Goal: Find contact information: Find contact information

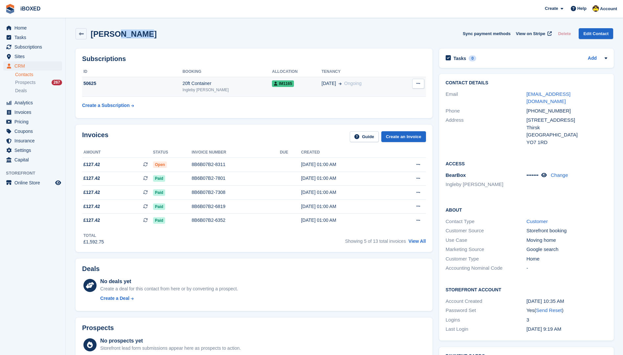
click at [417, 86] on button at bounding box center [418, 84] width 12 height 10
click at [371, 81] on div "24 Aug Ongoing" at bounding box center [359, 83] width 77 height 7
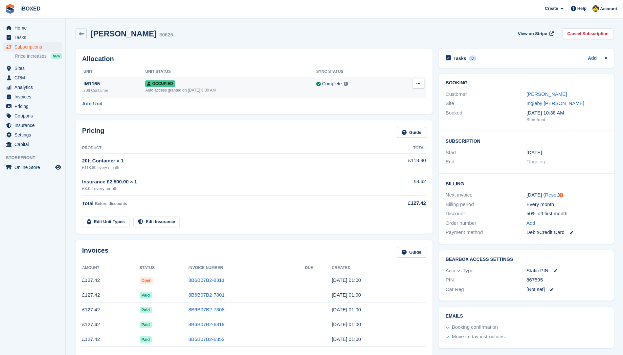
click at [417, 80] on button at bounding box center [418, 84] width 12 height 10
click at [392, 93] on p "Overlock" at bounding box center [392, 96] width 57 height 9
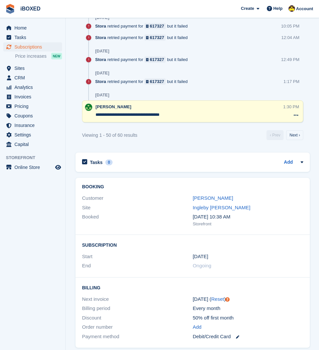
scroll to position [1346, 0]
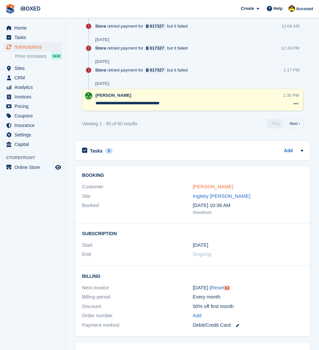
click at [207, 187] on link "Sarah Nieman" at bounding box center [213, 187] width 40 height 6
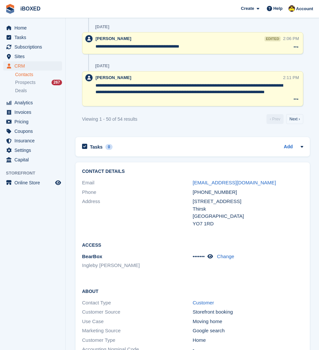
scroll to position [1313, 0]
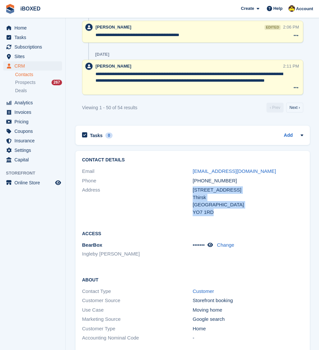
drag, startPoint x: 213, startPoint y: 212, endPoint x: 193, endPoint y: 190, distance: 29.5
click at [193, 190] on div "18a Topcliffe Road Thirsk United Kingdom YO7 1RD" at bounding box center [248, 201] width 111 height 30
copy div "18a Topcliffe Road Thirsk United Kingdom YO7 1RD"
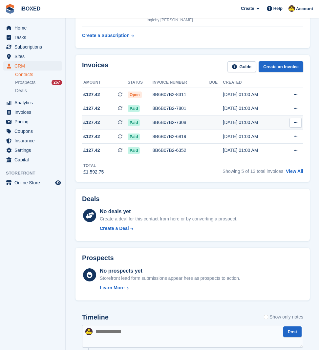
scroll to position [0, 0]
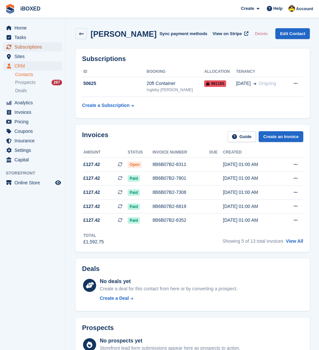
click at [37, 48] on span "Subscriptions" at bounding box center [33, 46] width 39 height 9
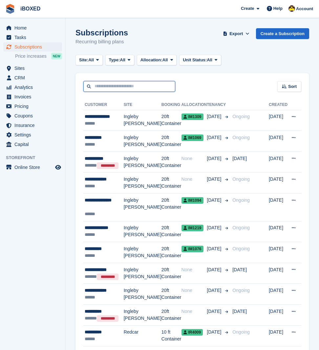
click at [112, 89] on input "text" at bounding box center [129, 86] width 92 height 11
type input "****"
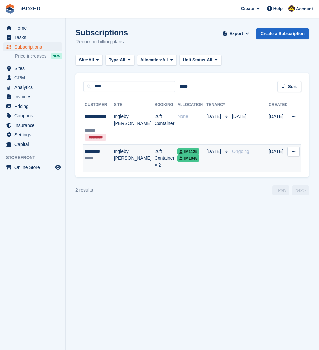
click at [97, 155] on div "*****" at bounding box center [99, 158] width 29 height 7
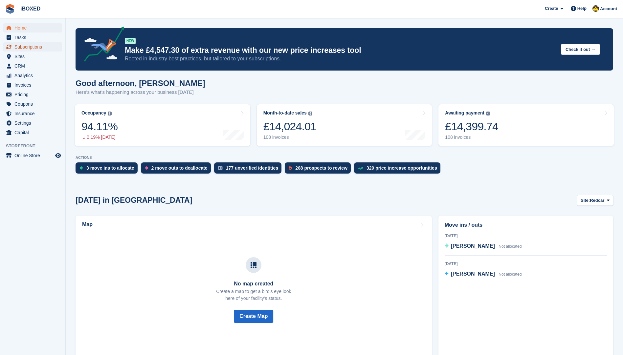
click at [27, 43] on span "Subscriptions" at bounding box center [33, 46] width 39 height 9
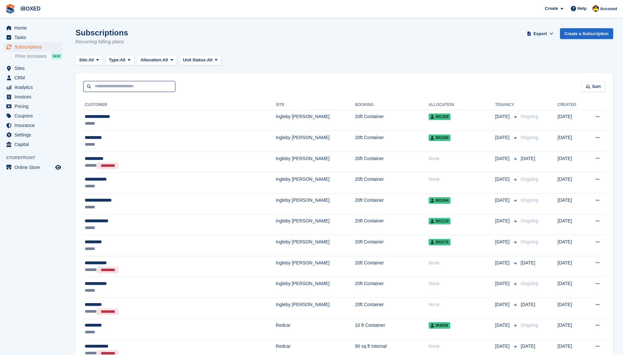
drag, startPoint x: 145, startPoint y: 90, endPoint x: 87, endPoint y: 68, distance: 61.9
click at [144, 90] on input "text" at bounding box center [129, 86] width 92 height 11
type input "*****"
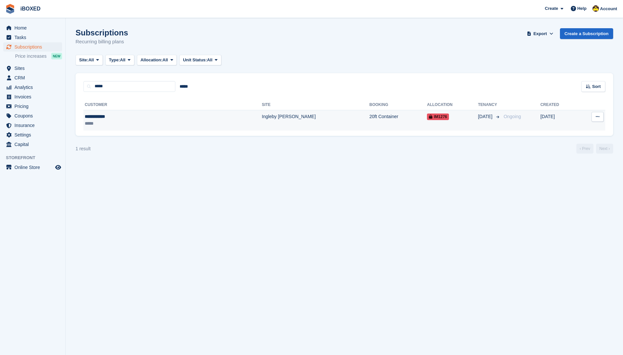
click at [140, 118] on div "**********" at bounding box center [129, 116] width 88 height 7
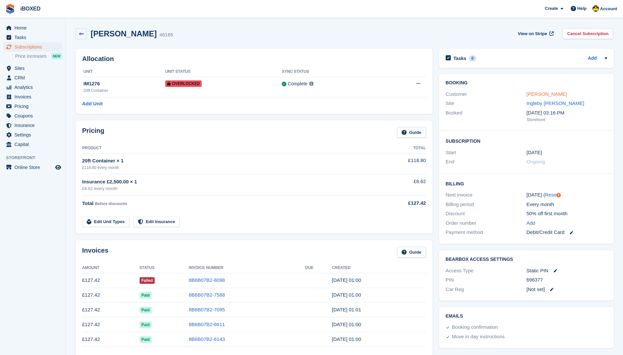
click at [540, 93] on link "[PERSON_NAME]" at bounding box center [546, 94] width 40 height 6
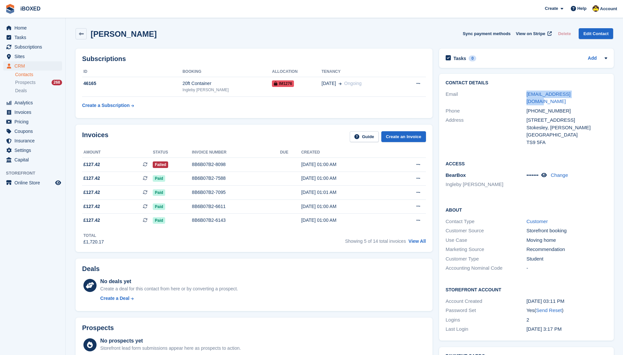
drag, startPoint x: 586, startPoint y: 95, endPoint x: 526, endPoint y: 98, distance: 59.5
click at [526, 98] on div "Email anaismcginn@gmail.com" at bounding box center [526, 98] width 162 height 17
copy link "anaismcginn@gmail.com"
click at [39, 66] on span "CRM" at bounding box center [33, 65] width 39 height 9
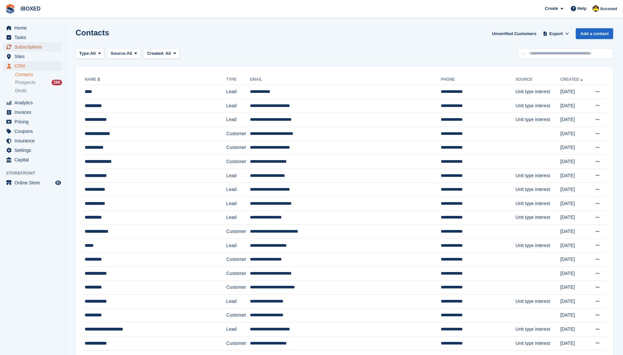
click at [52, 48] on span "Subscriptions" at bounding box center [33, 46] width 39 height 9
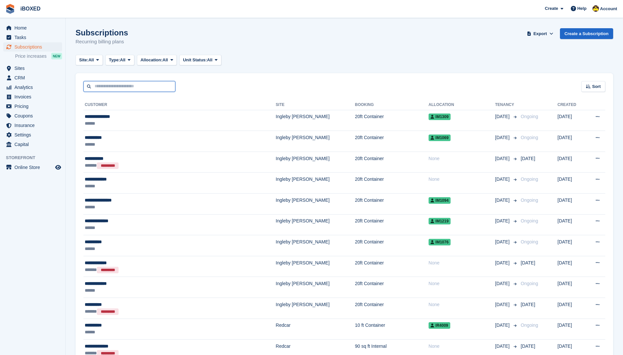
click at [109, 87] on input "text" at bounding box center [129, 86] width 92 height 11
type input "*****"
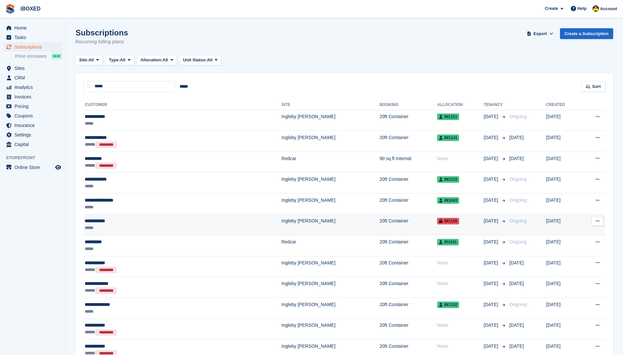
click at [158, 222] on div "**********" at bounding box center [139, 221] width 108 height 7
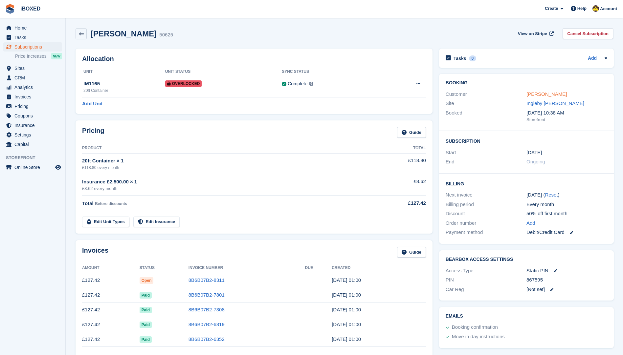
click at [547, 95] on link "Sarah Nieman" at bounding box center [546, 94] width 40 height 6
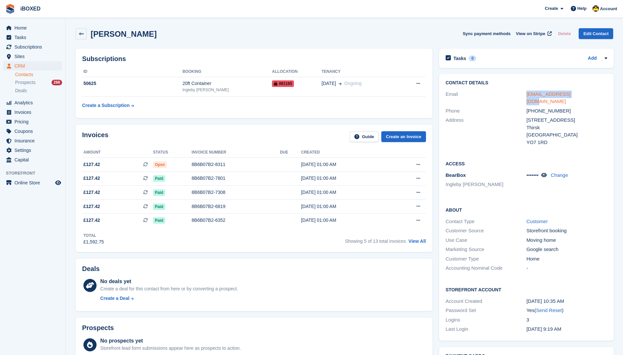
drag, startPoint x: 579, startPoint y: 95, endPoint x: 527, endPoint y: 96, distance: 52.2
click at [527, 96] on div "snieman24@gmail.com" at bounding box center [566, 98] width 81 height 15
drag, startPoint x: 527, startPoint y: 96, endPoint x: 531, endPoint y: 93, distance: 4.6
copy link "snieman24@gmail.com"
click at [50, 47] on span "Subscriptions" at bounding box center [33, 46] width 39 height 9
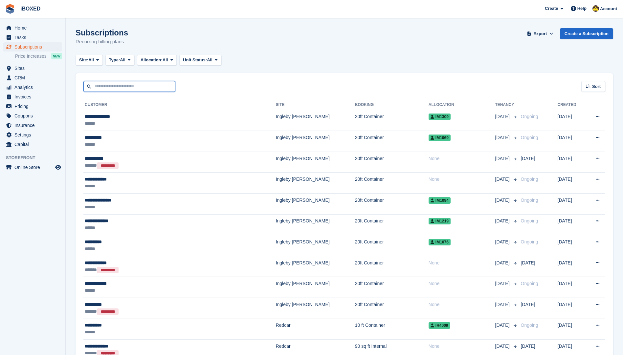
drag, startPoint x: 123, startPoint y: 86, endPoint x: 129, endPoint y: 36, distance: 49.9
click at [123, 82] on input "text" at bounding box center [129, 86] width 92 height 11
type input "****"
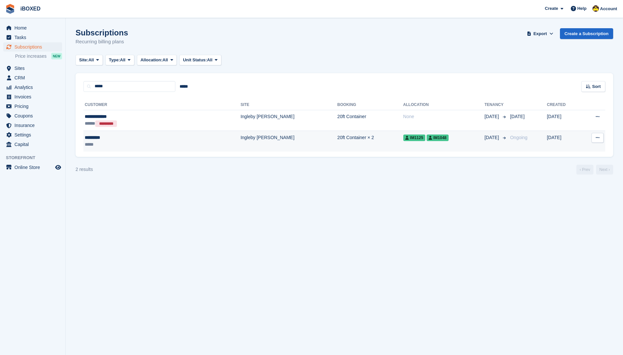
click at [240, 145] on td "Ingleby [PERSON_NAME]" at bounding box center [288, 141] width 97 height 21
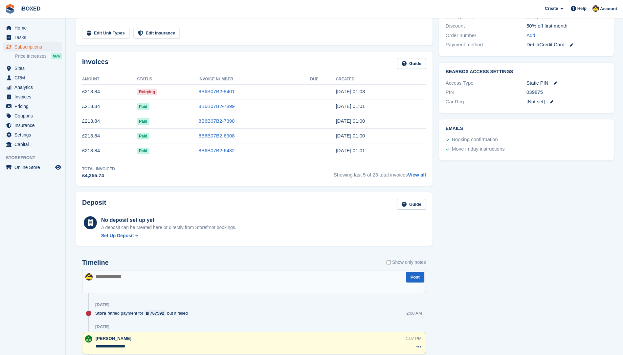
scroll to position [197, 0]
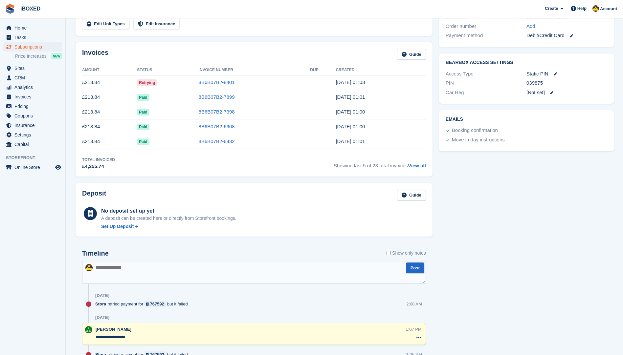
click at [166, 82] on td "Retrying" at bounding box center [167, 82] width 61 height 15
click at [203, 83] on link "8B6B07B2-8401" at bounding box center [217, 82] width 36 height 6
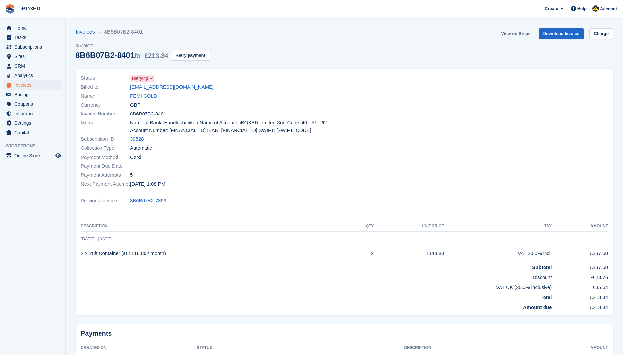
click at [513, 33] on link "View on Stripe" at bounding box center [515, 33] width 34 height 11
